Goal: Information Seeking & Learning: Learn about a topic

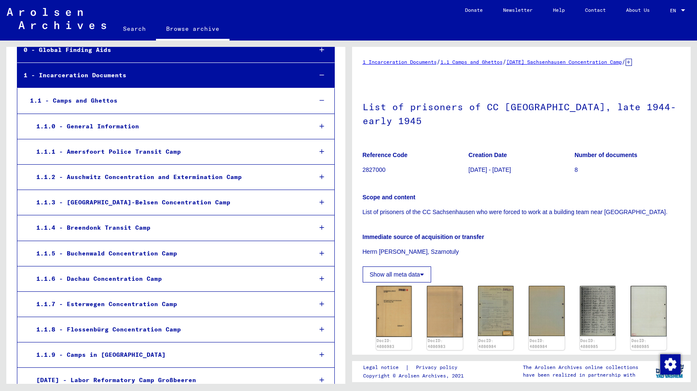
scroll to position [70, 0]
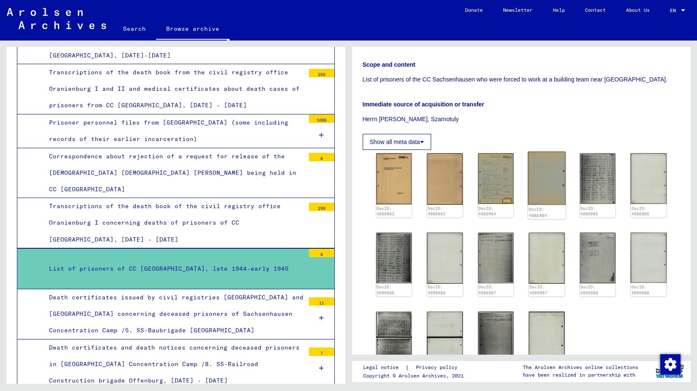
scroll to position [276, 0]
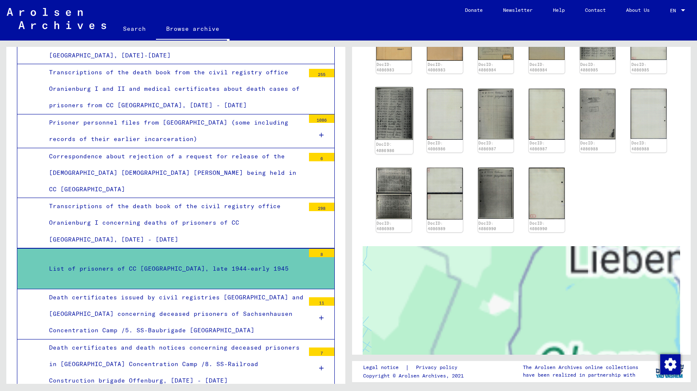
click at [399, 101] on img at bounding box center [394, 113] width 38 height 53
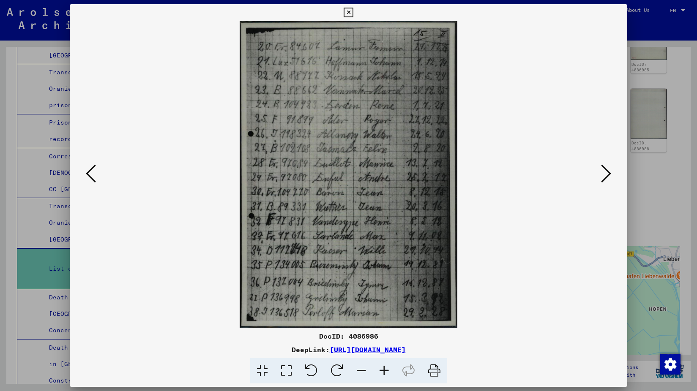
click at [610, 178] on icon at bounding box center [606, 174] width 10 height 20
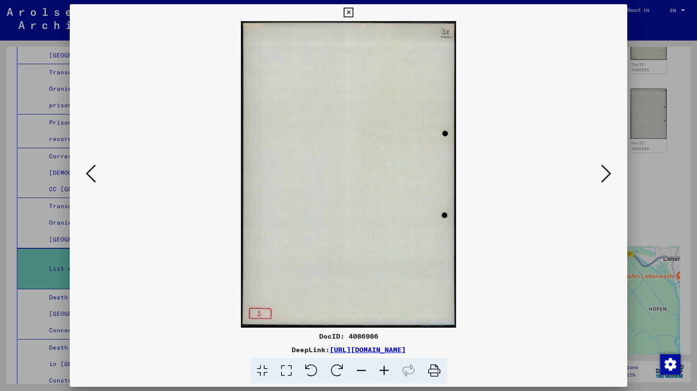
click at [90, 171] on icon at bounding box center [91, 174] width 10 height 20
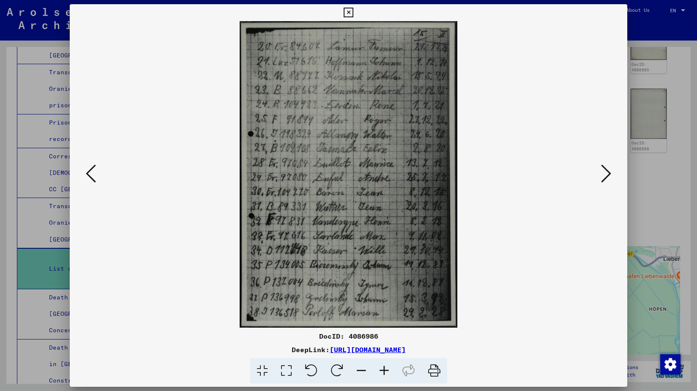
click at [90, 171] on icon at bounding box center [91, 174] width 10 height 20
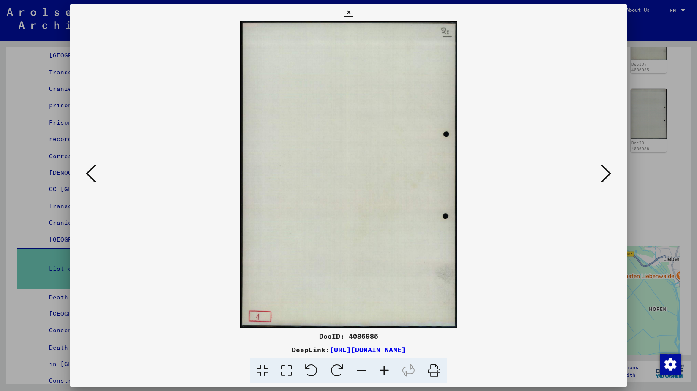
click at [90, 171] on icon at bounding box center [91, 174] width 10 height 20
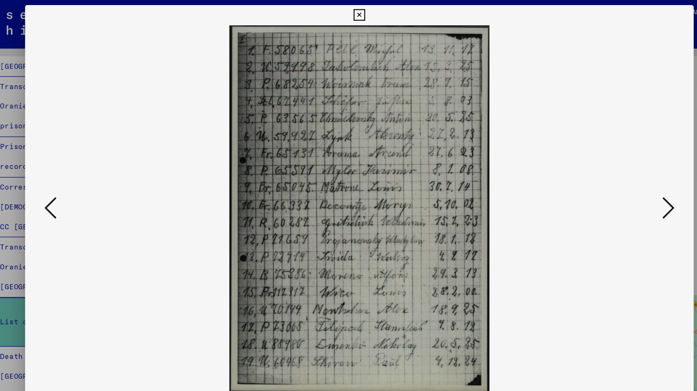
click at [90, 179] on icon at bounding box center [91, 174] width 10 height 20
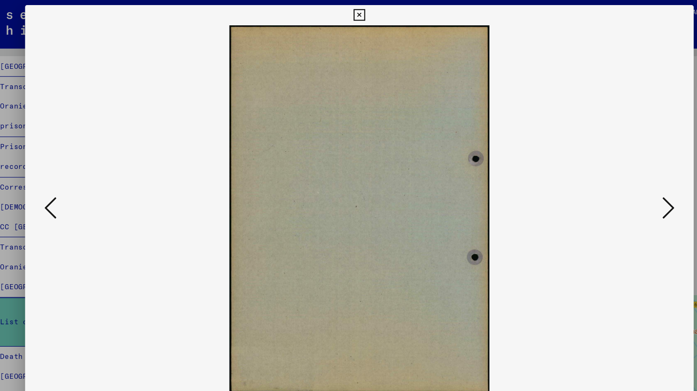
click at [92, 177] on icon at bounding box center [91, 174] width 10 height 20
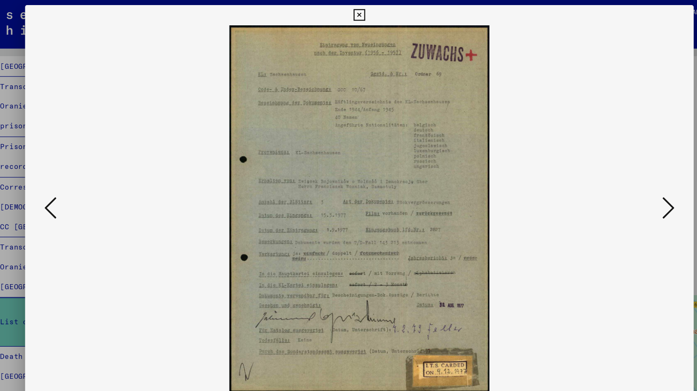
click at [92, 177] on icon at bounding box center [91, 174] width 10 height 20
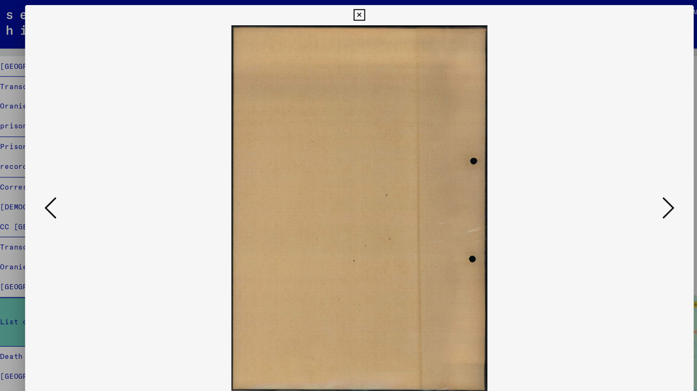
click at [92, 177] on icon at bounding box center [91, 174] width 10 height 20
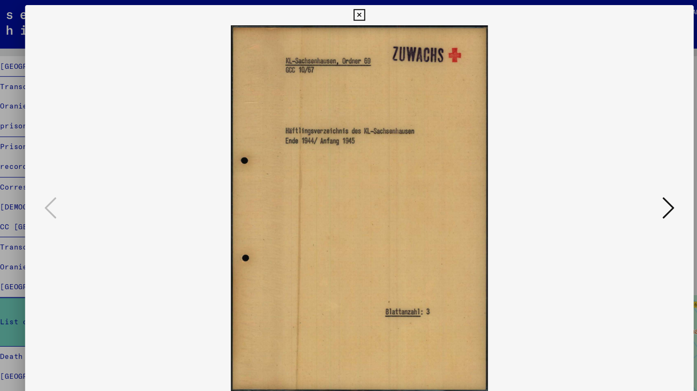
click at [347, 16] on icon at bounding box center [349, 13] width 10 height 10
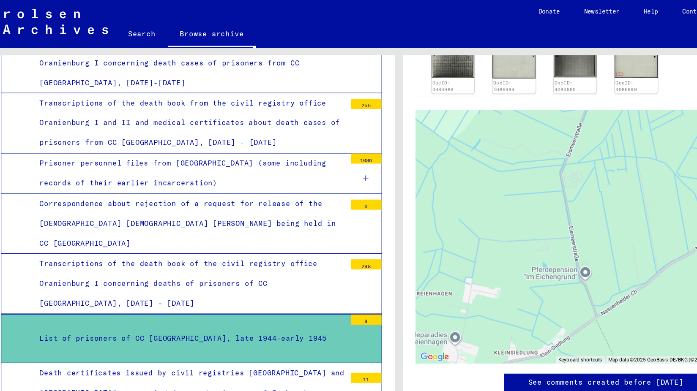
scroll to position [3295, 0]
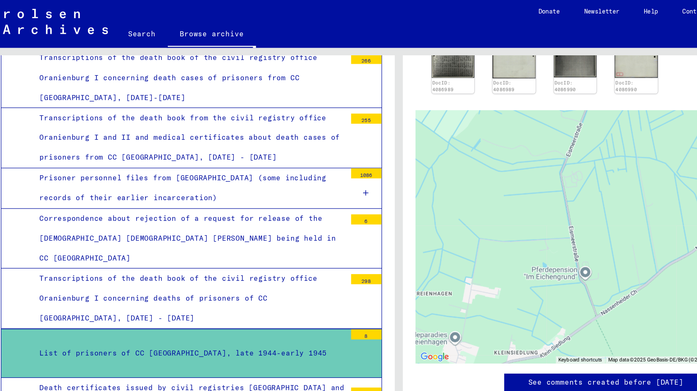
click at [98, 175] on div "Correspondence about rejection of a request for release of the [DEMOGRAPHIC_DAT…" at bounding box center [174, 200] width 262 height 50
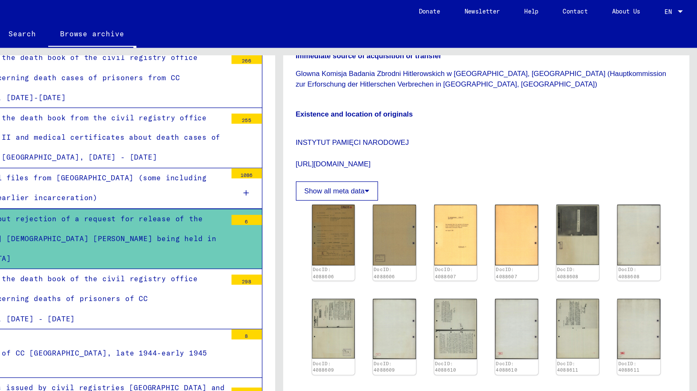
scroll to position [164, 0]
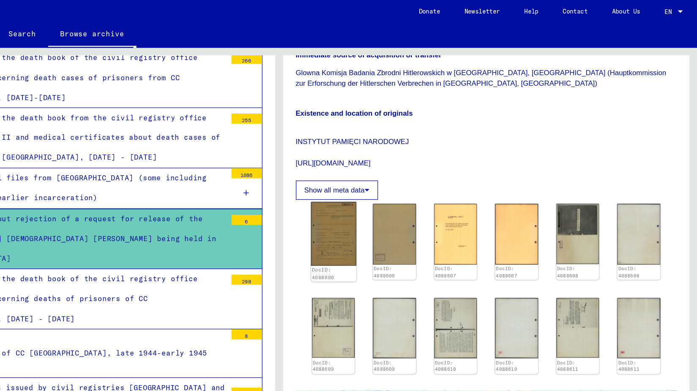
click at [393, 183] on img at bounding box center [394, 195] width 38 height 53
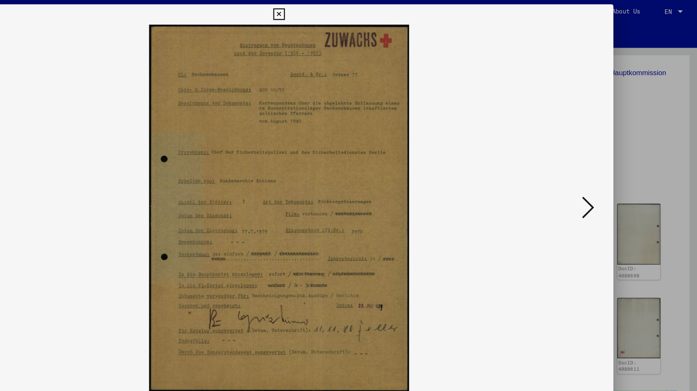
scroll to position [0, 0]
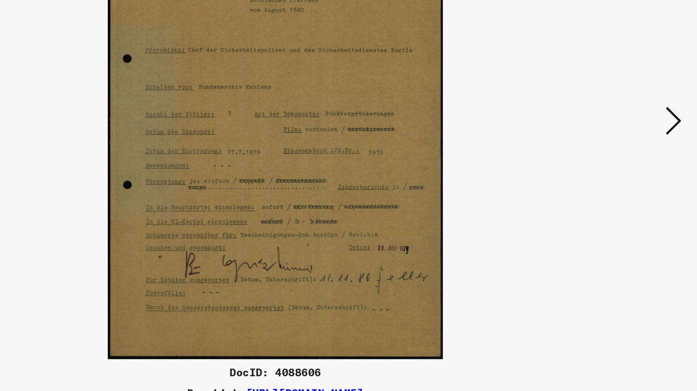
click at [605, 178] on icon at bounding box center [606, 174] width 10 height 20
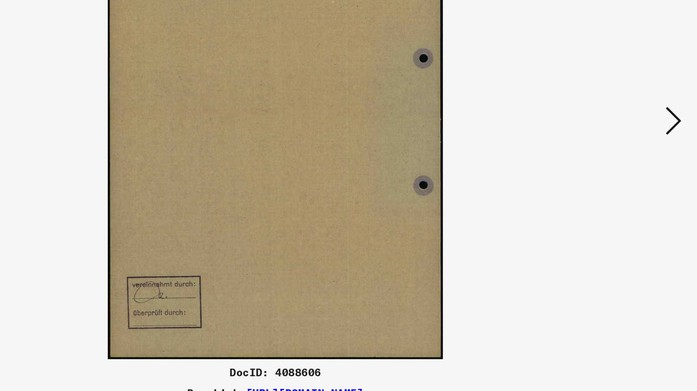
click at [608, 175] on icon at bounding box center [606, 174] width 10 height 20
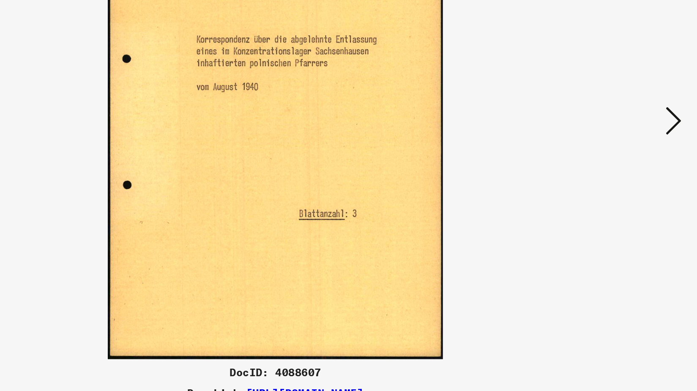
click at [608, 175] on icon at bounding box center [606, 174] width 10 height 20
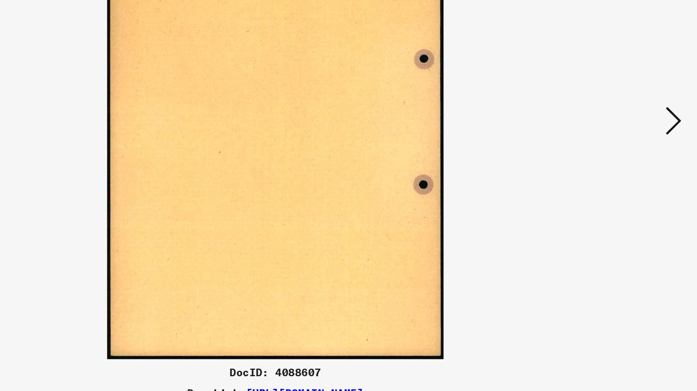
click at [608, 175] on icon at bounding box center [606, 174] width 10 height 20
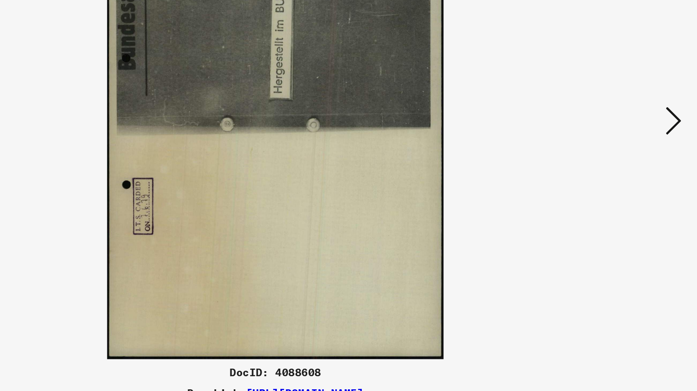
click at [608, 175] on icon at bounding box center [606, 174] width 10 height 20
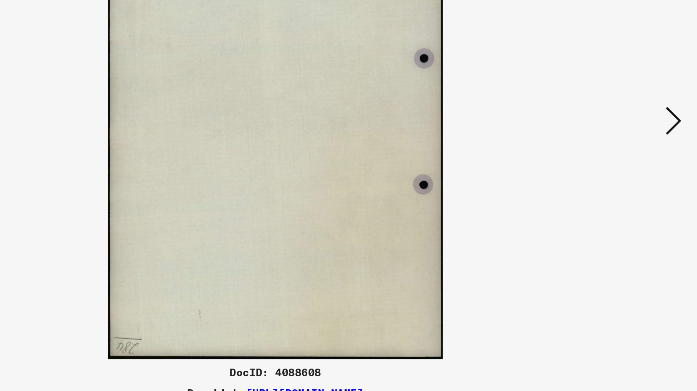
click at [608, 175] on icon at bounding box center [606, 174] width 10 height 20
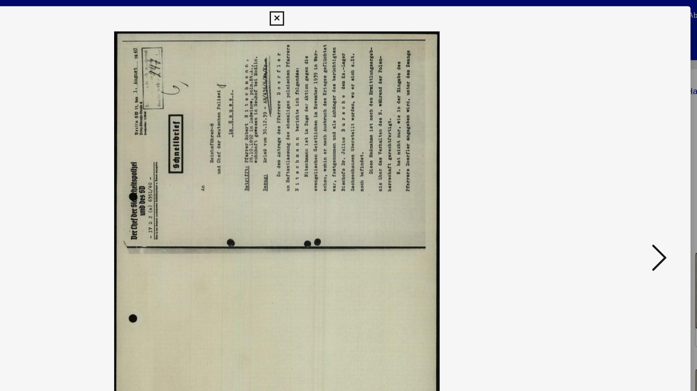
click at [609, 170] on icon at bounding box center [606, 174] width 10 height 20
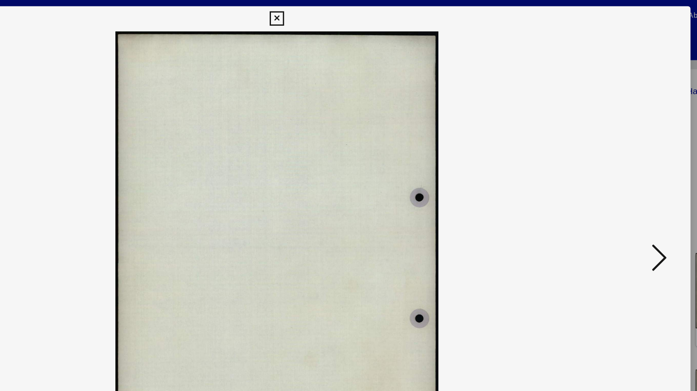
click at [608, 176] on icon at bounding box center [606, 174] width 10 height 20
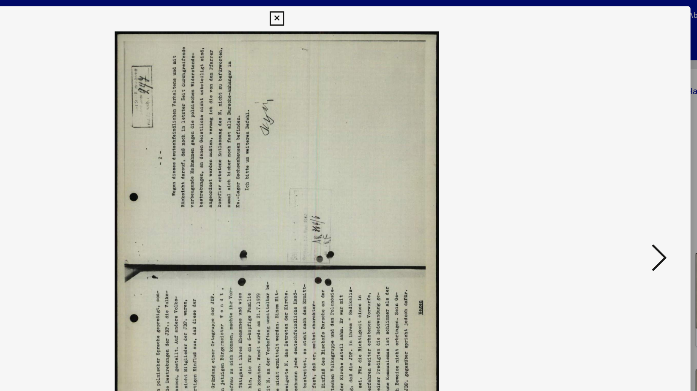
click at [608, 176] on icon at bounding box center [606, 174] width 10 height 20
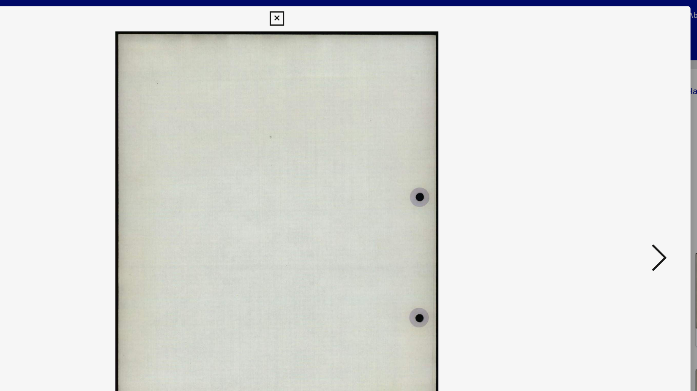
click at [608, 176] on icon at bounding box center [606, 174] width 10 height 20
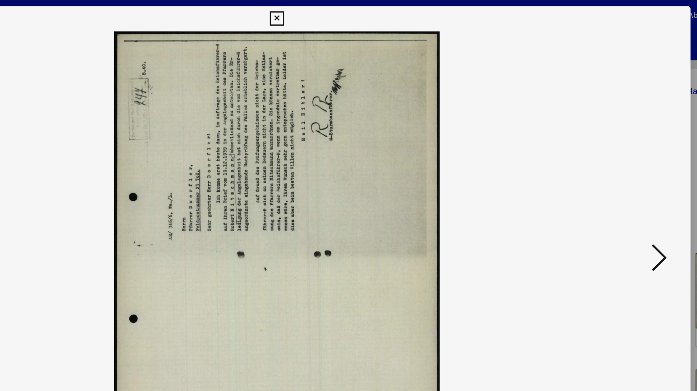
click at [608, 176] on icon at bounding box center [606, 174] width 10 height 20
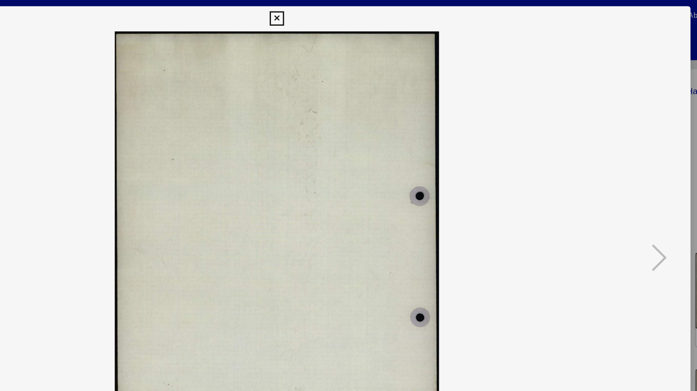
click at [354, 8] on button at bounding box center [348, 12] width 15 height 17
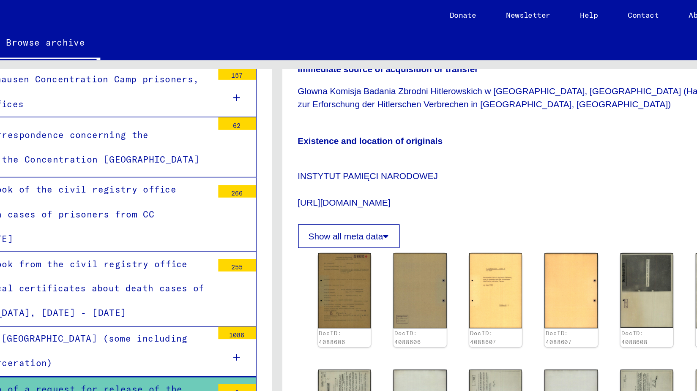
scroll to position [3216, 0]
